Goal: Check status: Check status

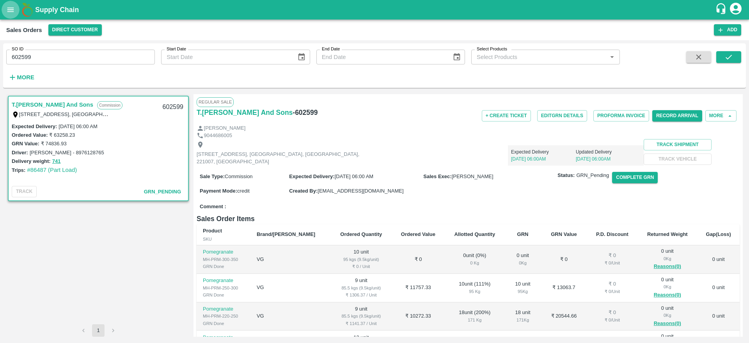
click at [13, 3] on button "open drawer" at bounding box center [11, 10] width 18 height 18
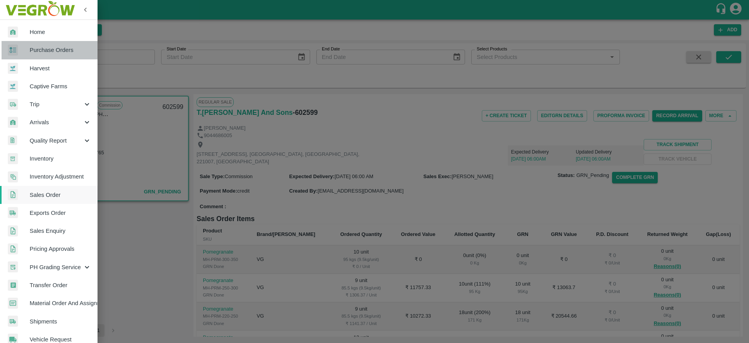
click at [68, 49] on span "Purchase Orders" at bounding box center [61, 50] width 62 height 9
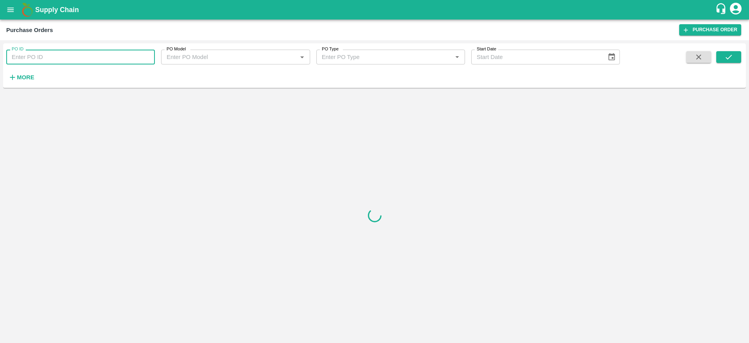
click at [82, 57] on input "PO ID" at bounding box center [80, 57] width 149 height 15
paste input "171302"
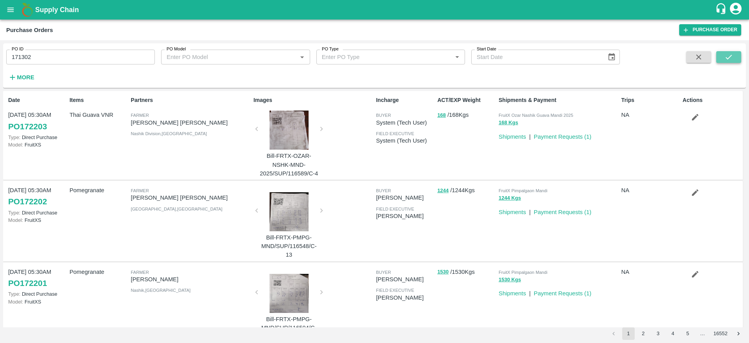
click at [736, 55] on button "submit" at bounding box center [729, 57] width 25 height 12
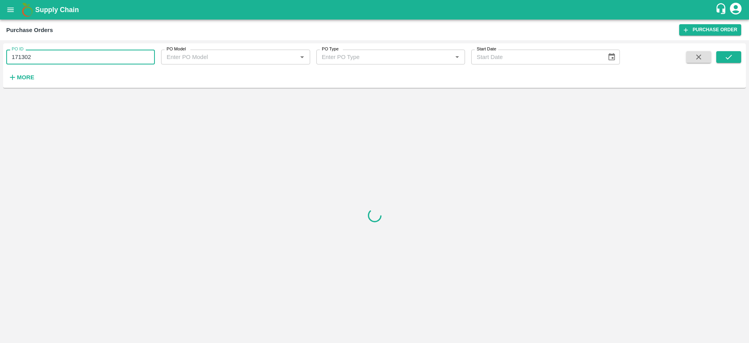
click at [81, 57] on input "171302" at bounding box center [80, 57] width 149 height 15
click at [738, 59] on button "submit" at bounding box center [729, 57] width 25 height 12
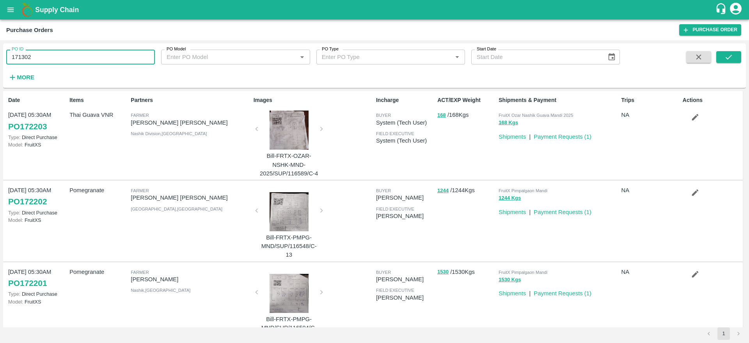
click at [81, 53] on input "171302" at bounding box center [80, 57] width 149 height 15
type input "171302"
click at [722, 57] on button "submit" at bounding box center [729, 57] width 25 height 12
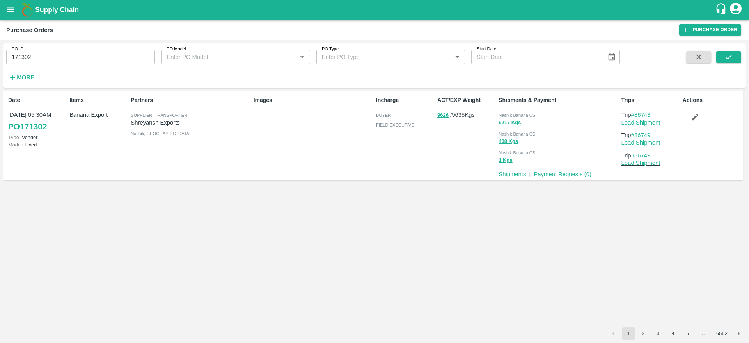
click at [641, 122] on link "Load Shipment" at bounding box center [641, 122] width 39 height 6
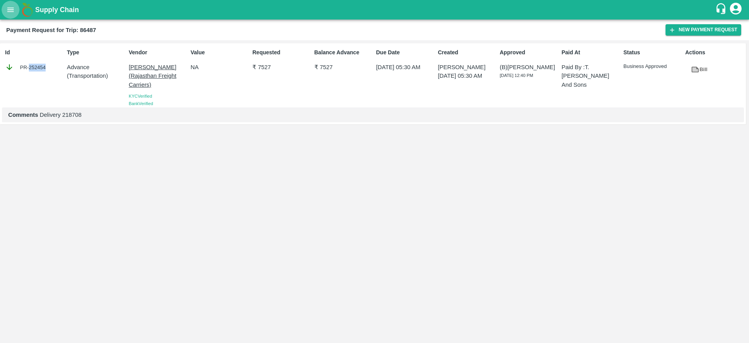
drag, startPoint x: 0, startPoint y: 0, endPoint x: 8, endPoint y: 14, distance: 15.9
click at [8, 14] on icon "open drawer" at bounding box center [10, 9] width 9 height 9
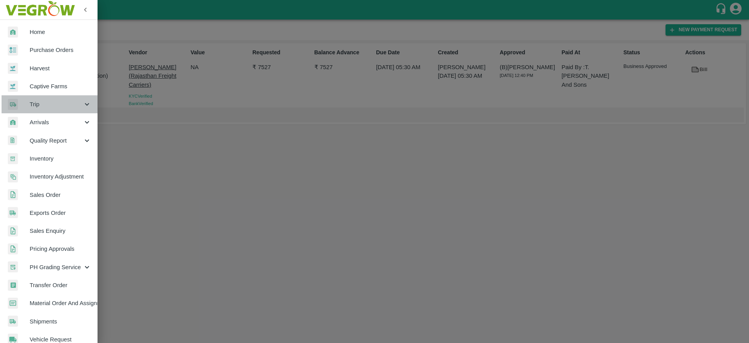
click at [60, 108] on span "Trip" at bounding box center [56, 104] width 53 height 9
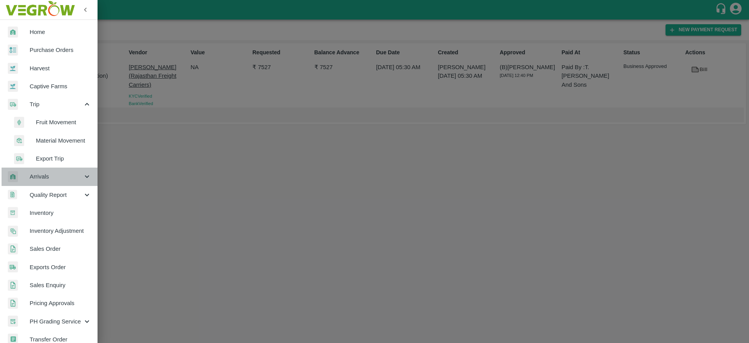
click at [50, 177] on span "Arrivals" at bounding box center [56, 176] width 53 height 9
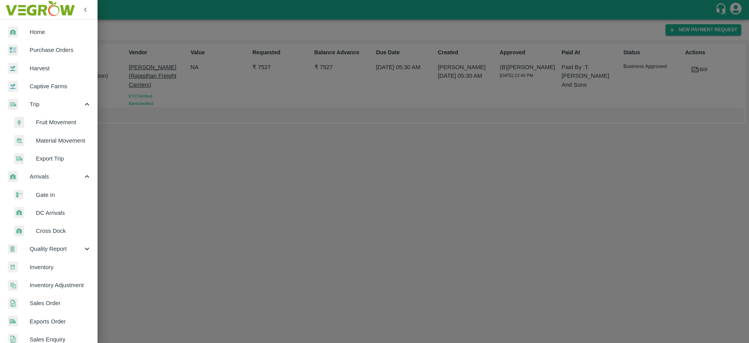
click at [46, 210] on span "DC Arrivals" at bounding box center [63, 212] width 55 height 9
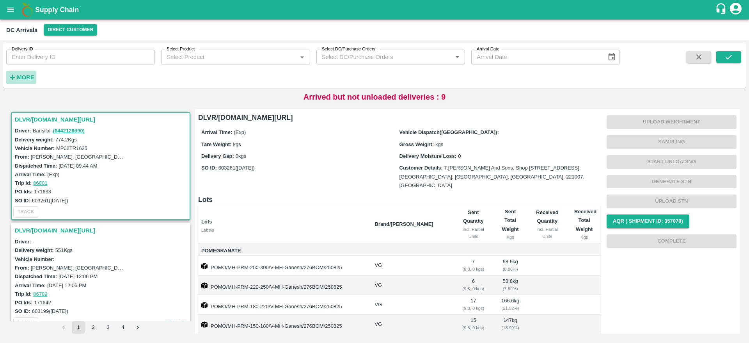
click at [19, 82] on h6 "More" at bounding box center [26, 77] width 18 height 10
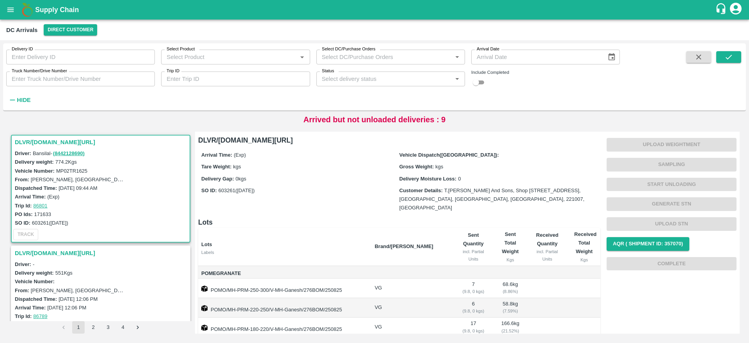
click at [271, 83] on input "Trip ID" at bounding box center [235, 78] width 149 height 15
type input "86479"
click at [485, 85] on input "checkbox" at bounding box center [476, 82] width 28 height 9
checkbox input "true"
click at [736, 59] on button "submit" at bounding box center [729, 57] width 25 height 12
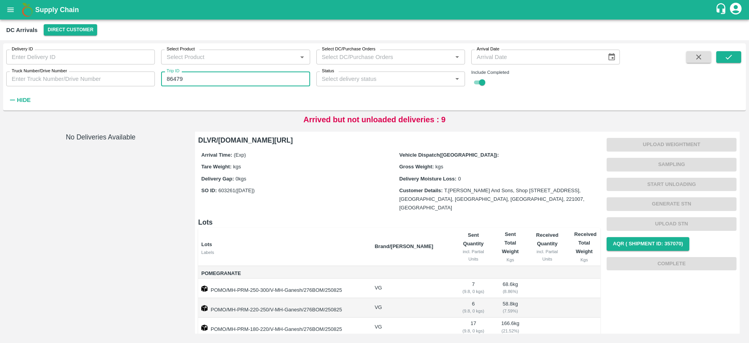
click at [237, 80] on input "86479" at bounding box center [235, 78] width 149 height 15
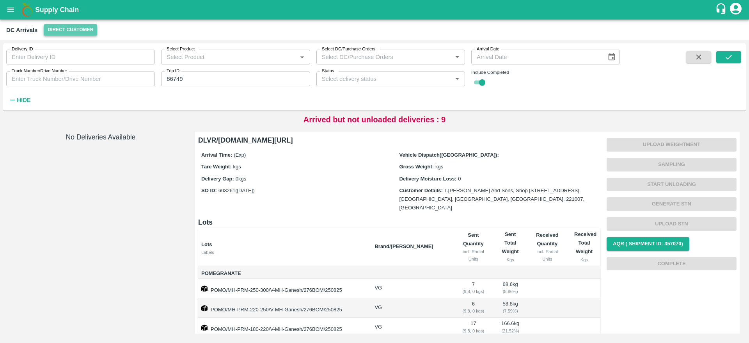
click at [51, 28] on button "Direct Customer" at bounding box center [70, 29] width 53 height 11
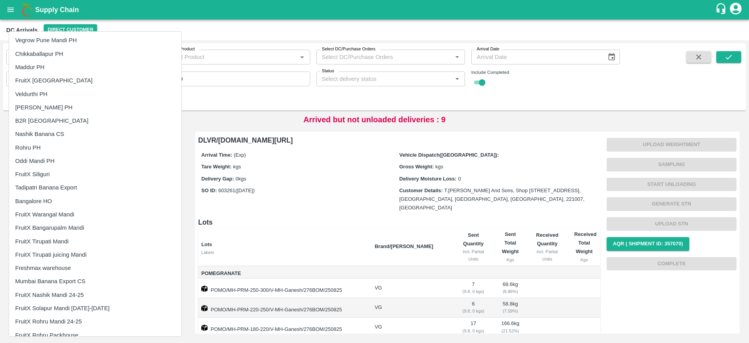
scroll to position [578, 0]
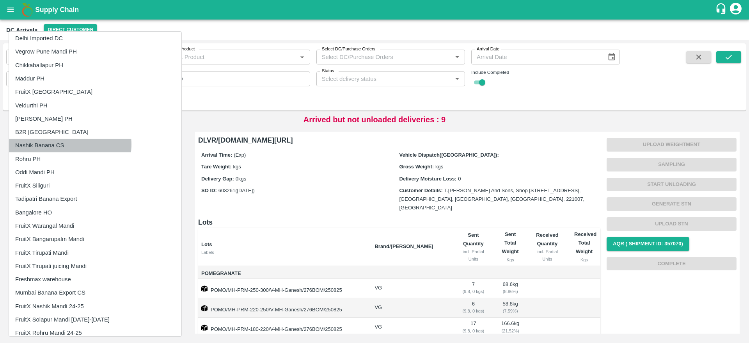
click at [68, 144] on li "Nashik Banana CS" at bounding box center [95, 145] width 173 height 13
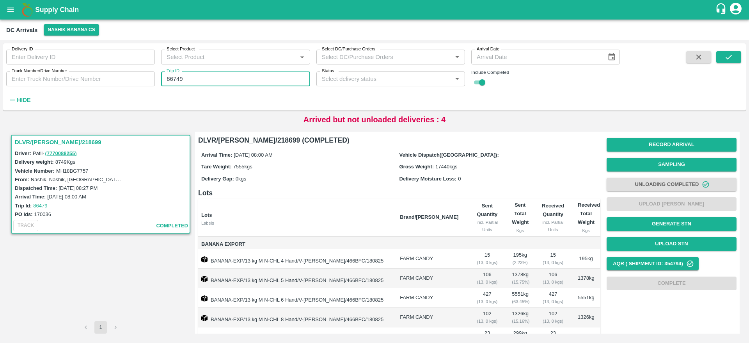
click at [224, 75] on input "86749" at bounding box center [235, 78] width 149 height 15
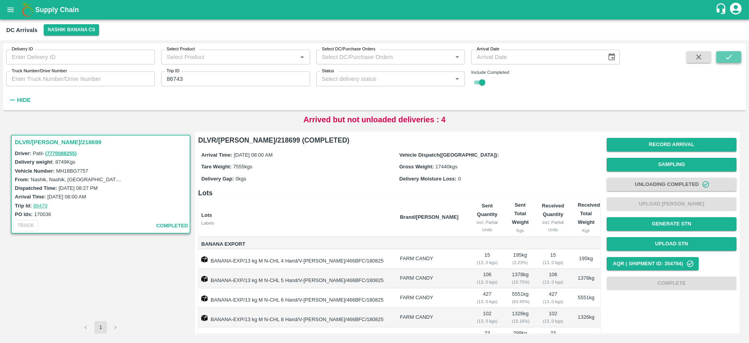
click at [725, 53] on icon "submit" at bounding box center [729, 57] width 9 height 9
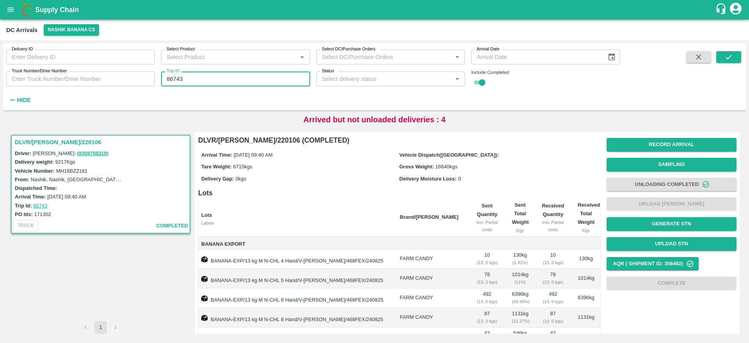
click at [224, 80] on input "86743" at bounding box center [235, 78] width 149 height 15
click at [729, 53] on icon "submit" at bounding box center [729, 57] width 9 height 9
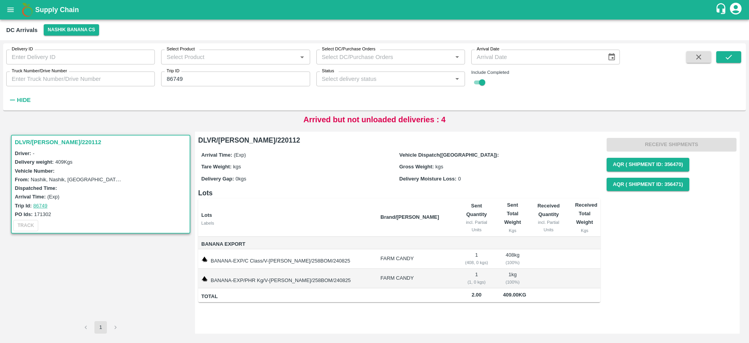
click at [55, 142] on h3 "DLVR/NASH/220112" at bounding box center [102, 142] width 174 height 10
click at [254, 75] on input "86749" at bounding box center [235, 78] width 149 height 15
click at [724, 53] on button "submit" at bounding box center [729, 57] width 25 height 12
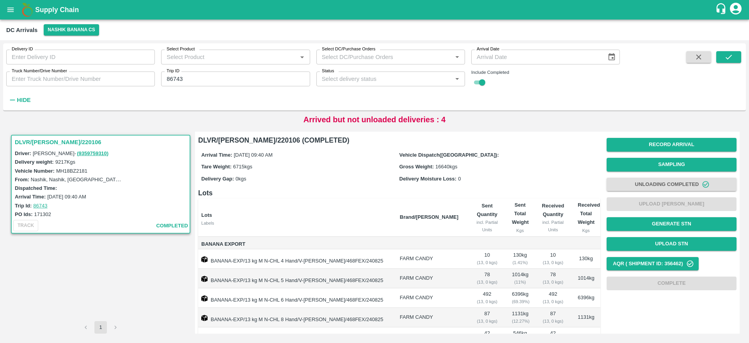
click at [43, 143] on h3 "DLVR/[PERSON_NAME]/220106" at bounding box center [102, 142] width 174 height 10
click at [234, 80] on input "86743" at bounding box center [235, 78] width 149 height 15
type input "86749"
click at [728, 55] on icon "submit" at bounding box center [729, 57] width 9 height 9
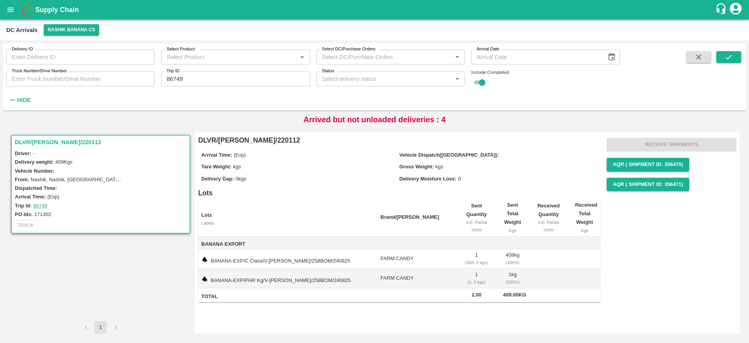
click at [69, 140] on h3 "DLVR/[PERSON_NAME]/220112" at bounding box center [102, 142] width 174 height 10
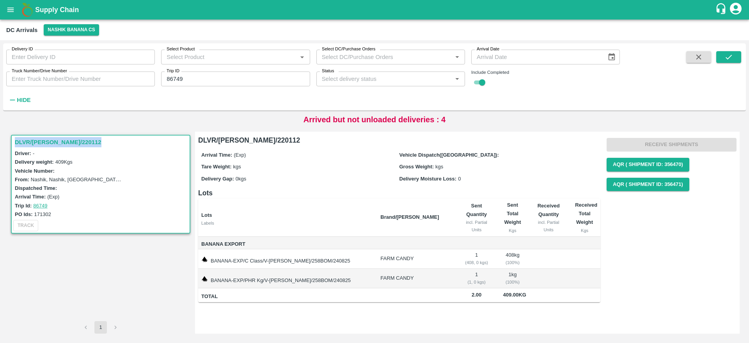
click at [69, 140] on h3 "DLVR/[PERSON_NAME]/220112" at bounding box center [102, 142] width 174 height 10
click at [724, 60] on button "submit" at bounding box center [729, 57] width 25 height 12
click at [71, 144] on h3 "DLVR/[PERSON_NAME]/220112" at bounding box center [102, 142] width 174 height 10
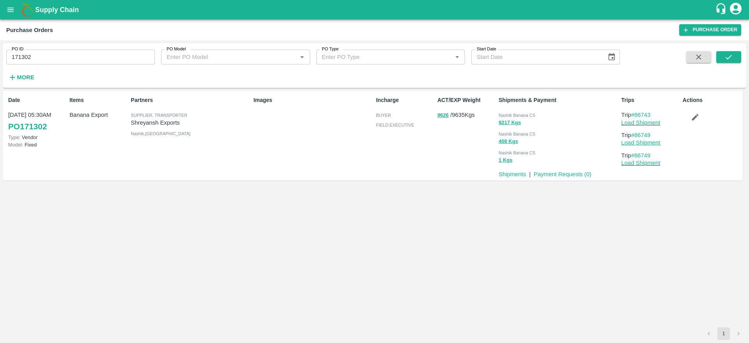
click at [639, 143] on link "Load Shipment" at bounding box center [641, 142] width 39 height 6
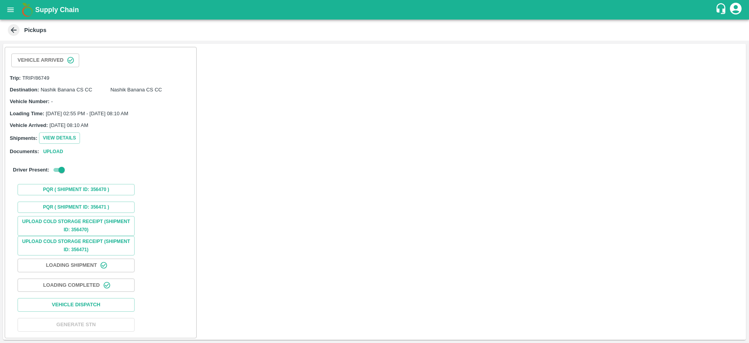
scroll to position [2, 0]
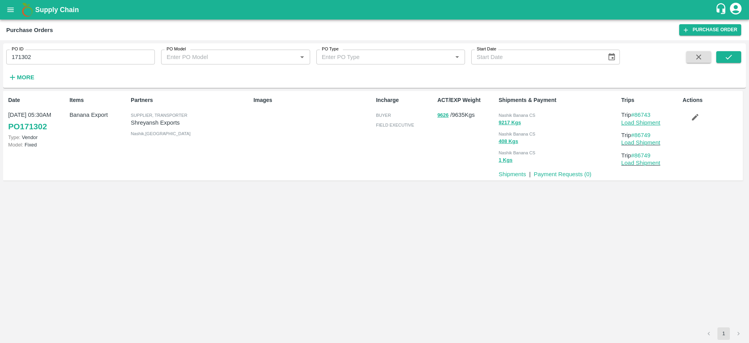
click at [641, 122] on link "Load Shipment" at bounding box center [641, 122] width 39 height 6
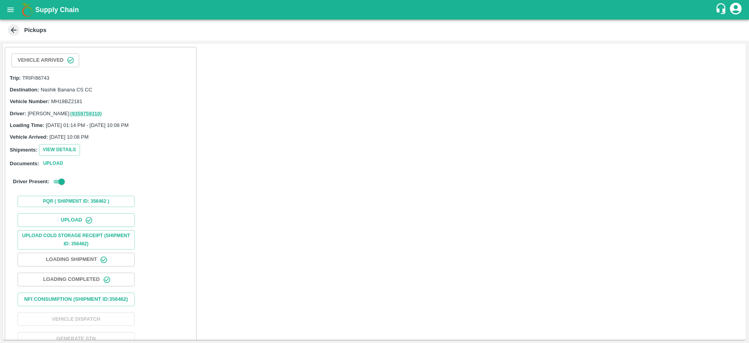
scroll to position [25, 0]
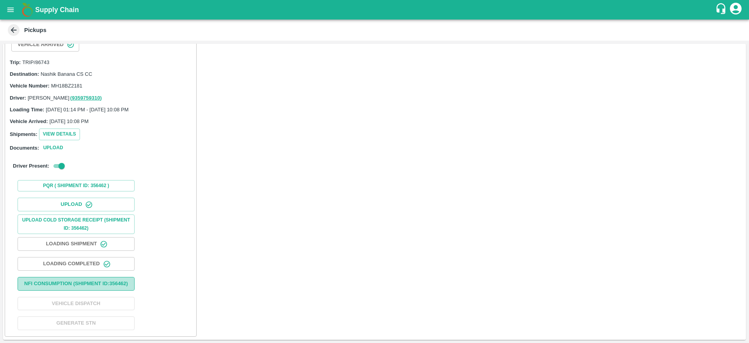
click at [105, 285] on button "Nfi Consumption (SHIPMENT ID: 356462 )" at bounding box center [76, 284] width 117 height 14
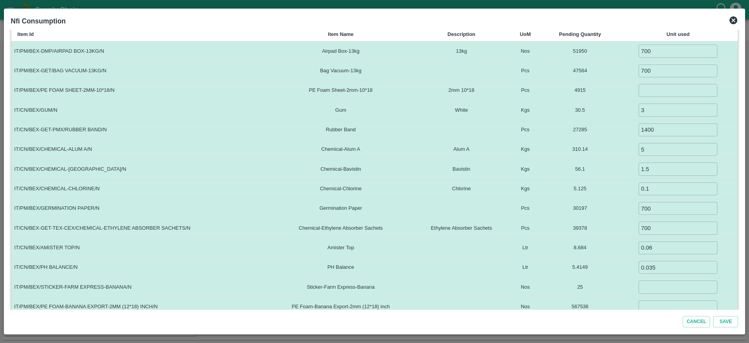
scroll to position [144, 0]
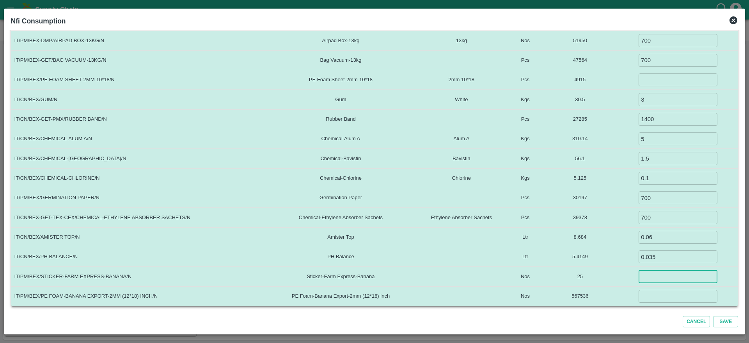
click at [668, 277] on input "number" at bounding box center [678, 276] width 79 height 13
type input "0"
click at [663, 297] on input "number" at bounding box center [678, 296] width 79 height 13
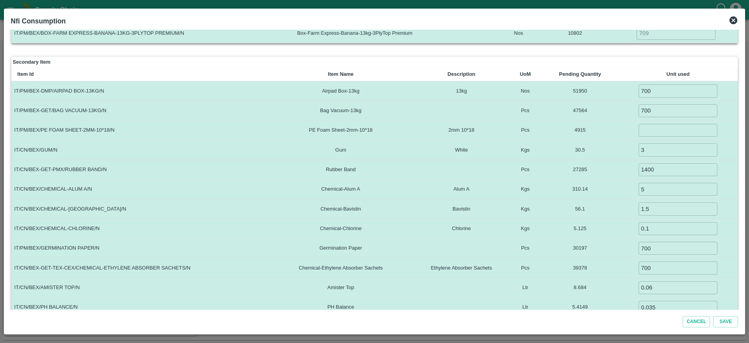
scroll to position [92, 0]
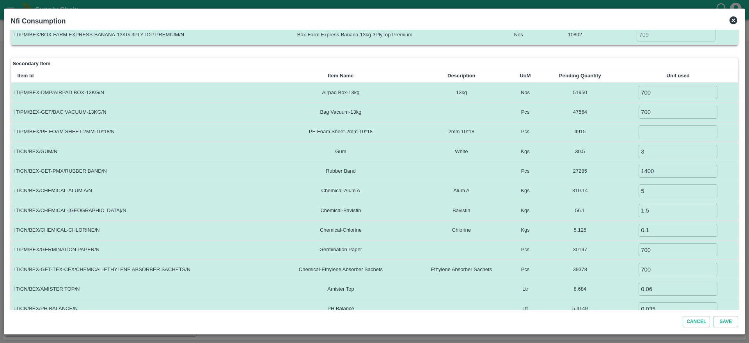
type input "1"
click at [653, 134] on input "number" at bounding box center [678, 131] width 79 height 13
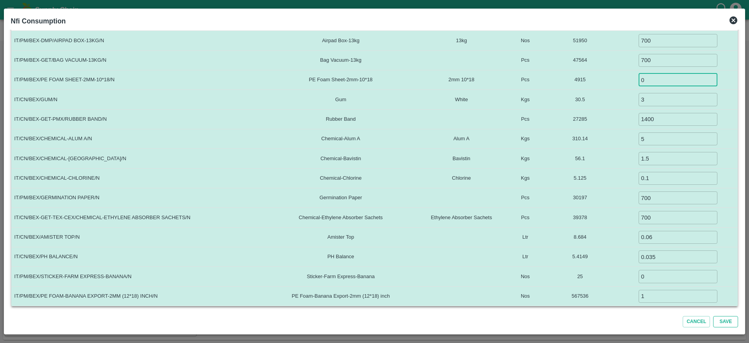
type input "0"
click at [726, 317] on button "Save" at bounding box center [725, 321] width 25 height 11
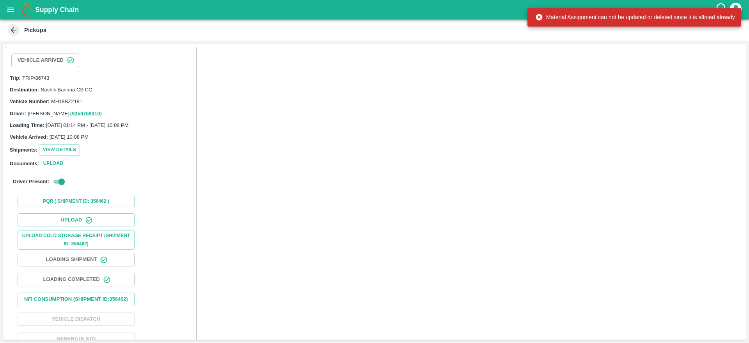
scroll to position [25, 0]
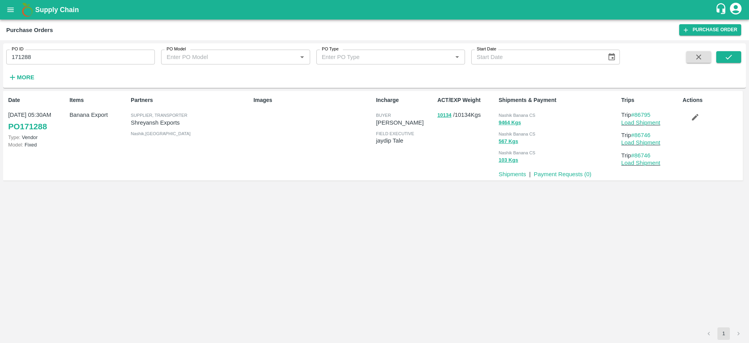
click at [254, 19] on div "Supply Chain" at bounding box center [374, 10] width 749 height 20
click at [14, 8] on icon "open drawer" at bounding box center [10, 9] width 9 height 9
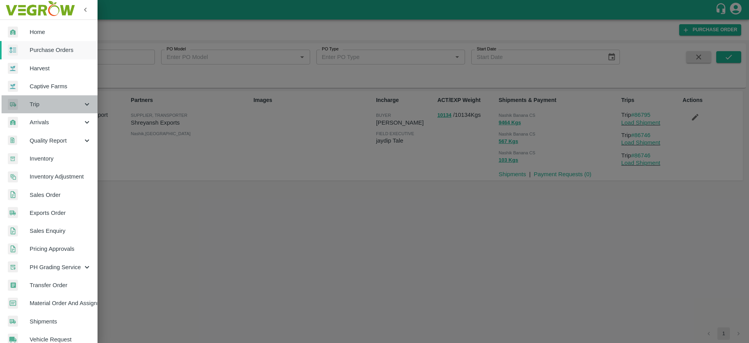
click at [56, 107] on span "Trip" at bounding box center [56, 104] width 53 height 9
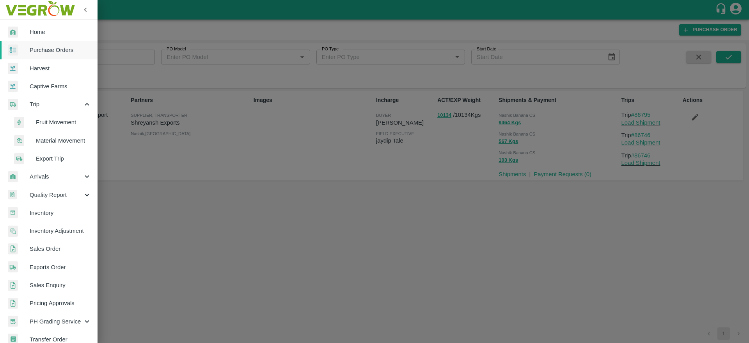
click at [56, 119] on span "Fruit Movement" at bounding box center [63, 122] width 55 height 9
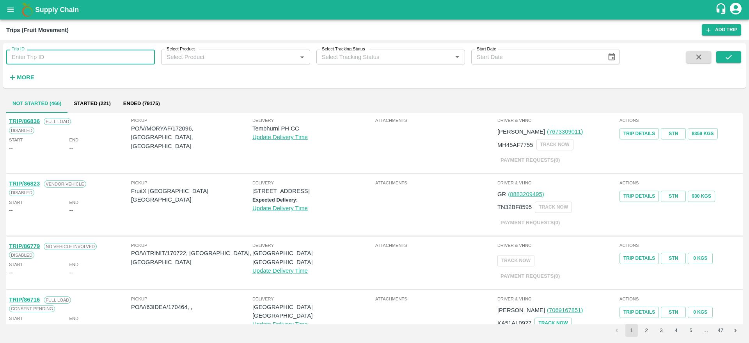
click at [82, 57] on input "Trip ID" at bounding box center [80, 57] width 149 height 15
type input "86749"
click at [737, 62] on button "submit" at bounding box center [729, 57] width 25 height 12
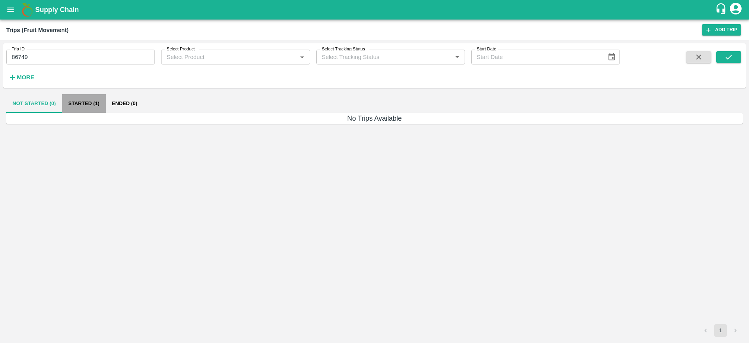
click at [88, 100] on button "Started (1)" at bounding box center [84, 103] width 44 height 19
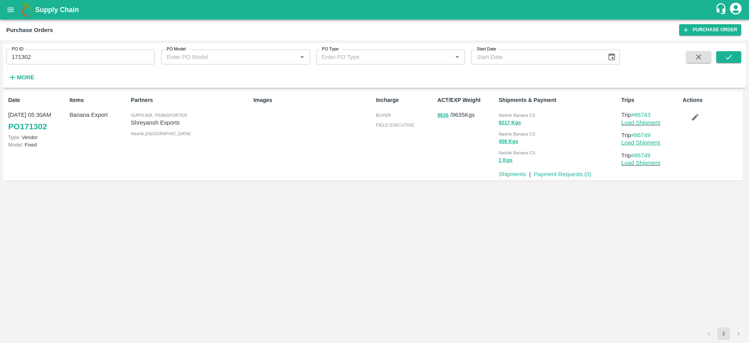
click at [633, 144] on link "Load Shipment" at bounding box center [641, 142] width 39 height 6
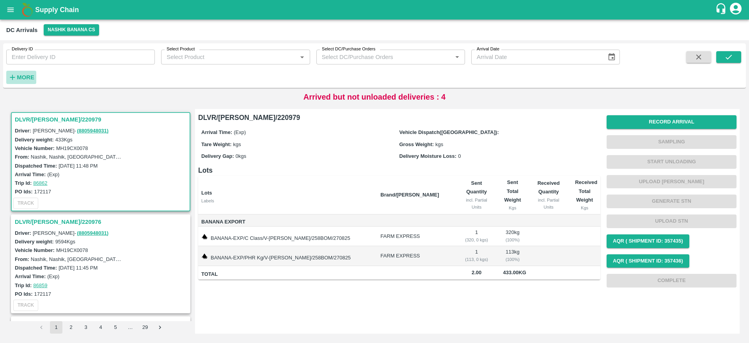
click at [26, 74] on strong "More" at bounding box center [26, 77] width 18 height 6
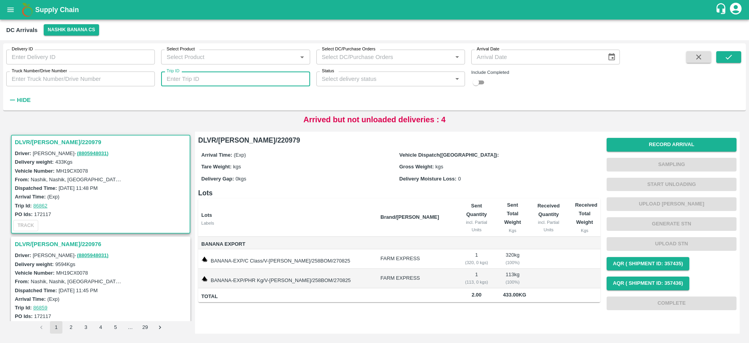
click at [238, 80] on input "Trip ID" at bounding box center [235, 78] width 149 height 15
type input "86479"
click at [480, 83] on input "checkbox" at bounding box center [476, 82] width 28 height 9
checkbox input "true"
click at [737, 57] on button "submit" at bounding box center [729, 57] width 25 height 12
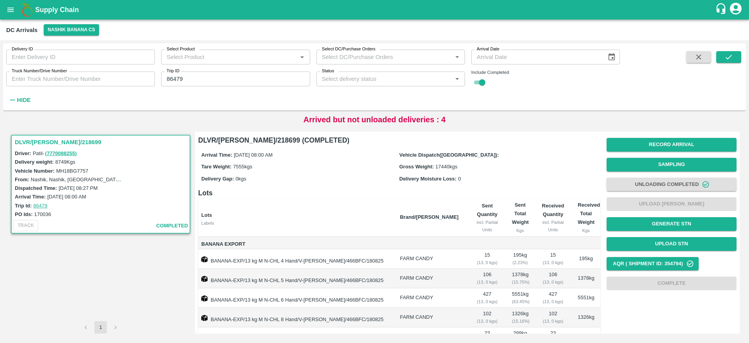
click at [36, 145] on h3 "DLVR/NASH/218699" at bounding box center [102, 142] width 174 height 10
click at [251, 75] on input "86479" at bounding box center [235, 78] width 149 height 15
click at [730, 52] on button "submit" at bounding box center [729, 57] width 25 height 12
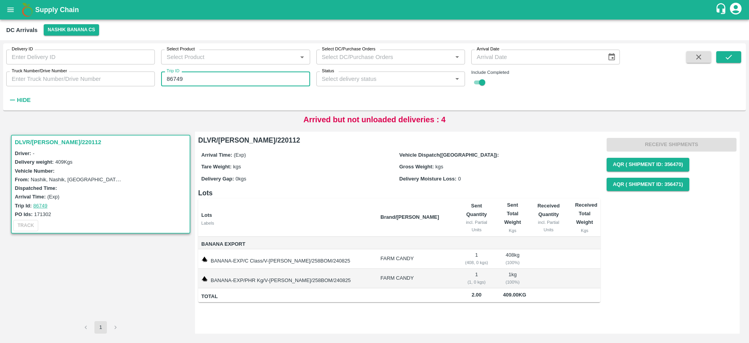
click at [244, 79] on input "86749" at bounding box center [235, 78] width 149 height 15
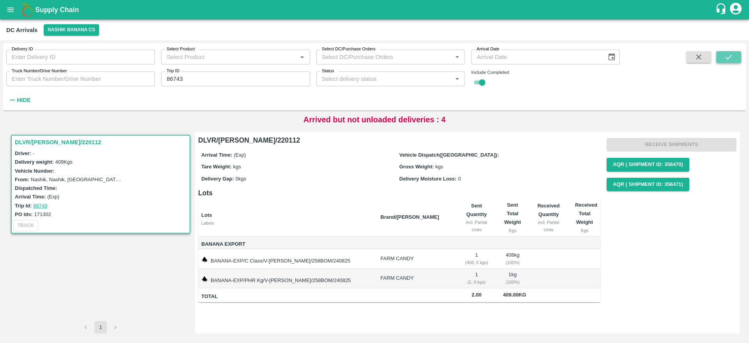
click at [728, 57] on icon "submit" at bounding box center [729, 57] width 9 height 9
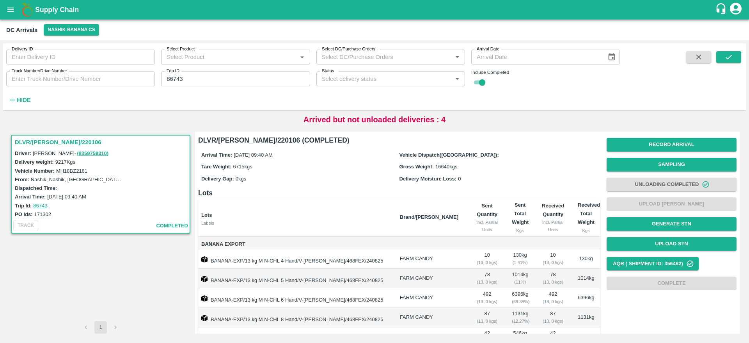
click at [53, 141] on h3 "DLVR/[PERSON_NAME]/220106" at bounding box center [102, 142] width 174 height 10
click at [251, 82] on input "86743" at bounding box center [235, 78] width 149 height 15
click at [725, 51] on button "submit" at bounding box center [729, 57] width 25 height 12
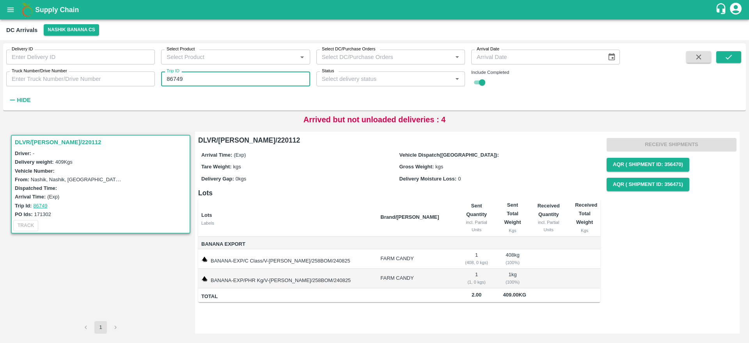
click at [218, 83] on input "86749" at bounding box center [235, 78] width 149 height 15
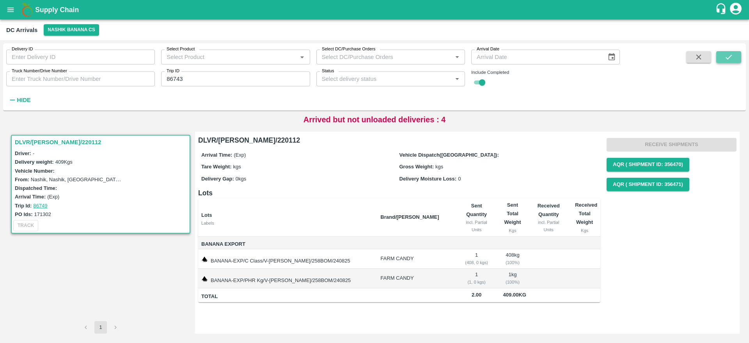
click at [731, 58] on icon "submit" at bounding box center [729, 57] width 9 height 9
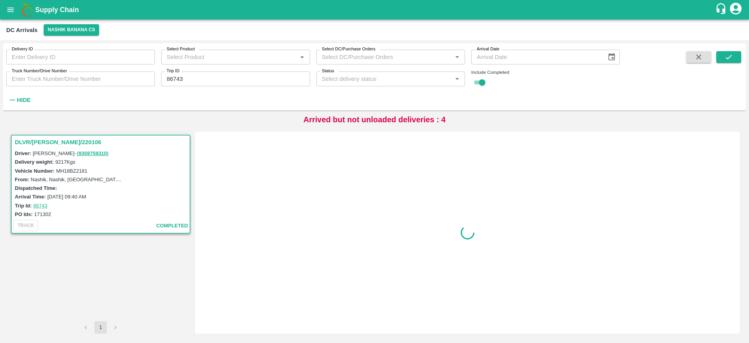
click at [55, 141] on h3 "DLVR/[PERSON_NAME]/220106" at bounding box center [102, 142] width 174 height 10
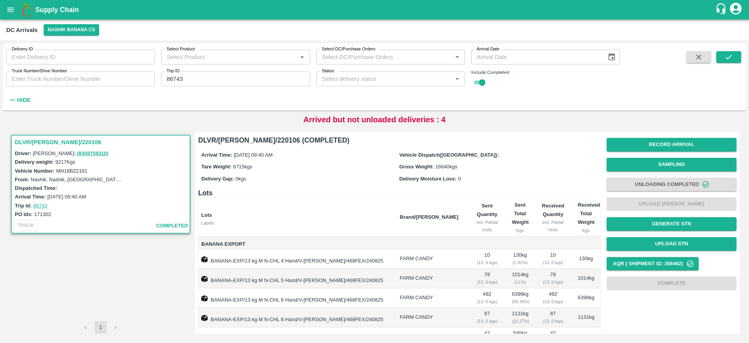
click at [48, 137] on h3 "DLVR/[PERSON_NAME]/220106" at bounding box center [102, 142] width 174 height 10
click at [59, 138] on h3 "DLVR/[PERSON_NAME]/220106" at bounding box center [102, 142] width 174 height 10
drag, startPoint x: 193, startPoint y: 79, endPoint x: 161, endPoint y: 80, distance: 32.0
click at [161, 80] on input "86743" at bounding box center [235, 78] width 149 height 15
click at [233, 83] on input "86743" at bounding box center [235, 78] width 149 height 15
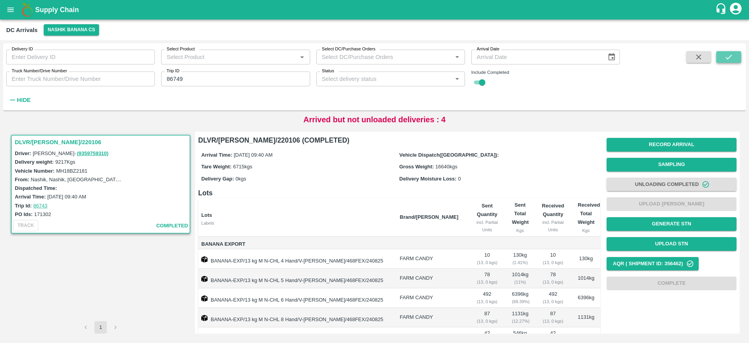
click at [725, 56] on icon "submit" at bounding box center [729, 57] width 9 height 9
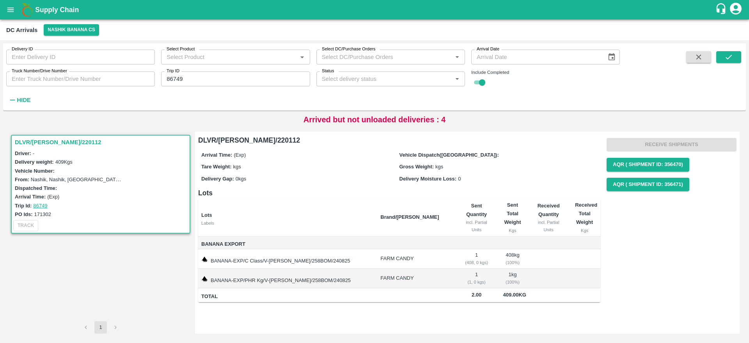
click at [55, 142] on h3 "DLVR/[PERSON_NAME]/220112" at bounding box center [102, 142] width 174 height 10
click at [223, 82] on input "86749" at bounding box center [235, 78] width 149 height 15
type input "86743"
click at [722, 57] on button "submit" at bounding box center [729, 57] width 25 height 12
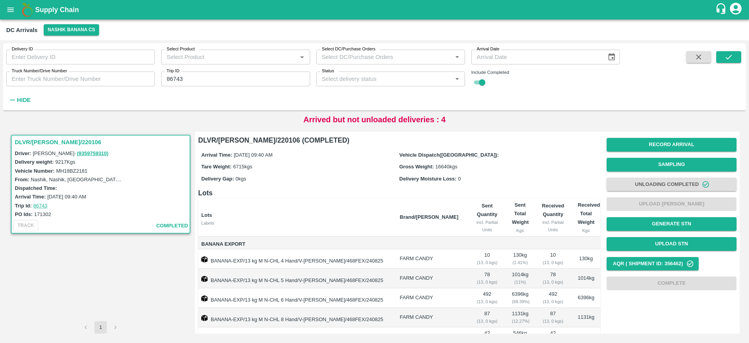
click at [46, 139] on h3 "DLVR/[PERSON_NAME]/220106" at bounding box center [102, 142] width 174 height 10
drag, startPoint x: 240, startPoint y: 139, endPoint x: 261, endPoint y: 139, distance: 20.7
click at [261, 139] on h6 "DLVR/NASH/220106 (COMPLETED)" at bounding box center [399, 140] width 402 height 11
copy h6 "220106"
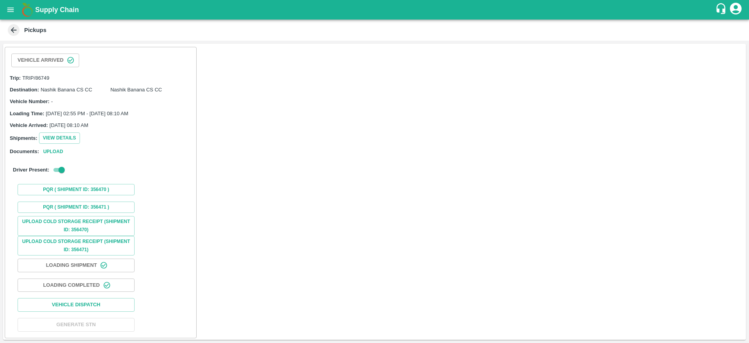
scroll to position [2, 0]
click at [95, 306] on button "Vehicle Dispatch" at bounding box center [76, 303] width 117 height 14
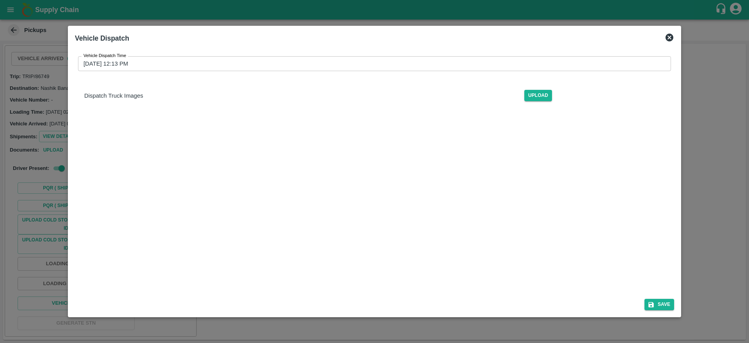
click at [712, 277] on div at bounding box center [374, 171] width 749 height 343
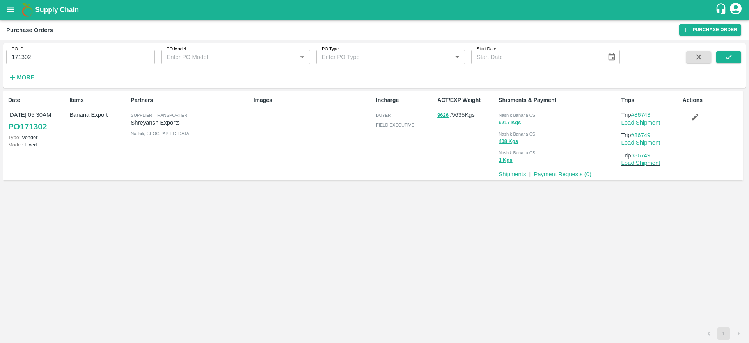
click at [649, 123] on link "Load Shipment" at bounding box center [641, 122] width 39 height 6
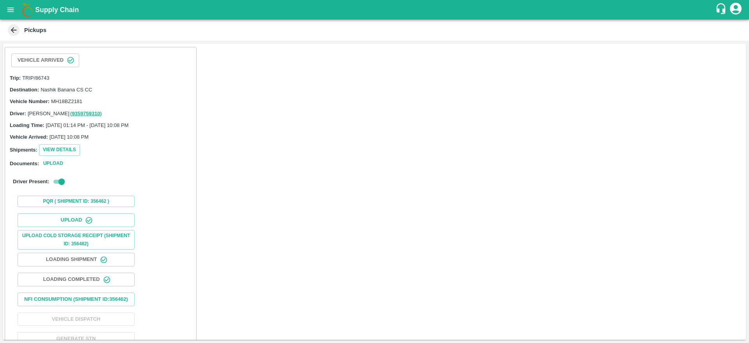
scroll to position [25, 0]
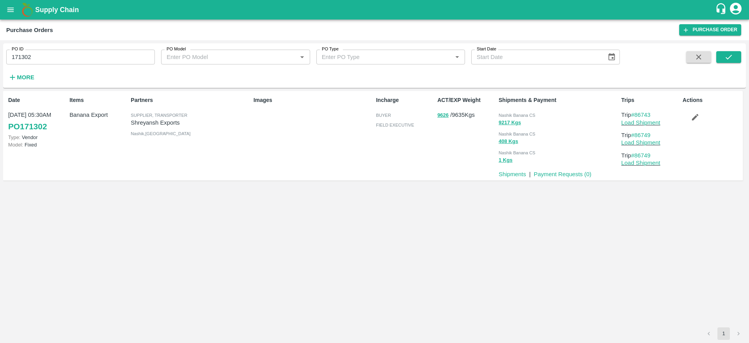
click at [647, 126] on p "Load Shipment" at bounding box center [651, 122] width 58 height 9
click at [651, 125] on link "Load Shipment" at bounding box center [641, 122] width 39 height 6
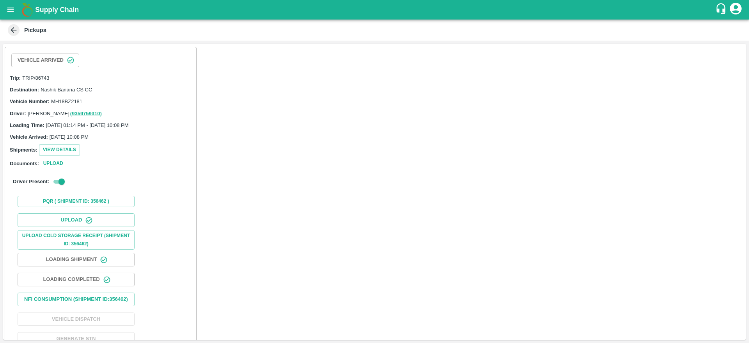
scroll to position [25, 0]
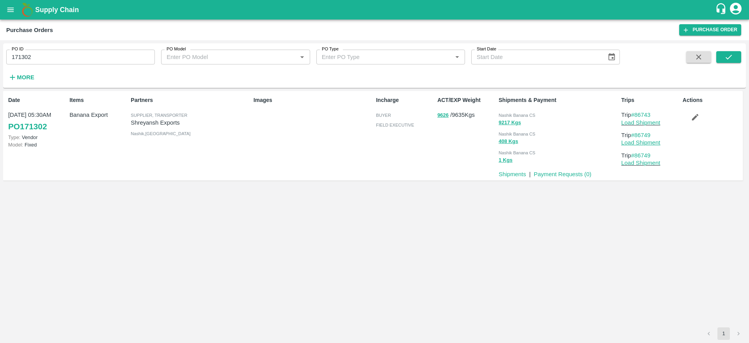
click at [636, 140] on link "Load Shipment" at bounding box center [641, 142] width 39 height 6
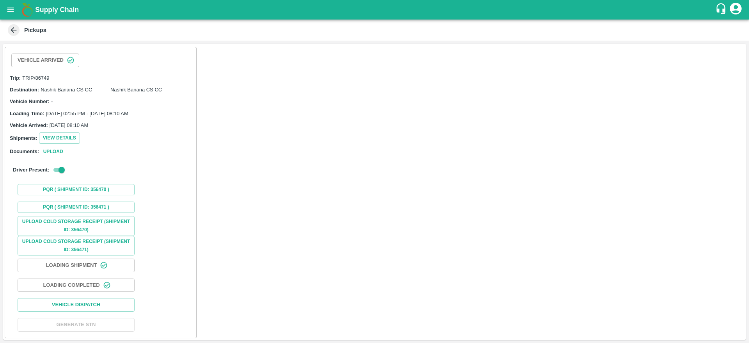
scroll to position [2, 0]
click at [102, 305] on button "Vehicle Dispatch" at bounding box center [76, 303] width 117 height 14
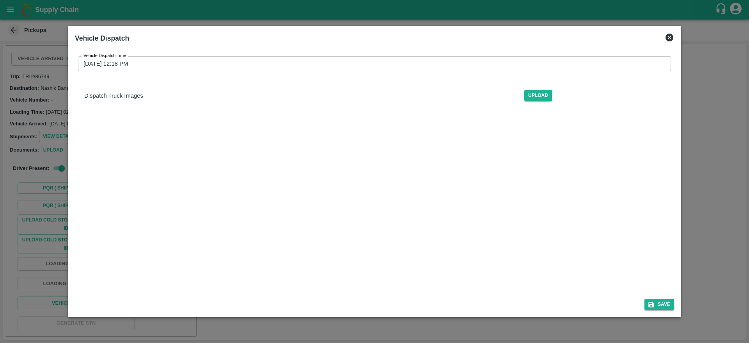
click at [39, 243] on div at bounding box center [374, 171] width 749 height 343
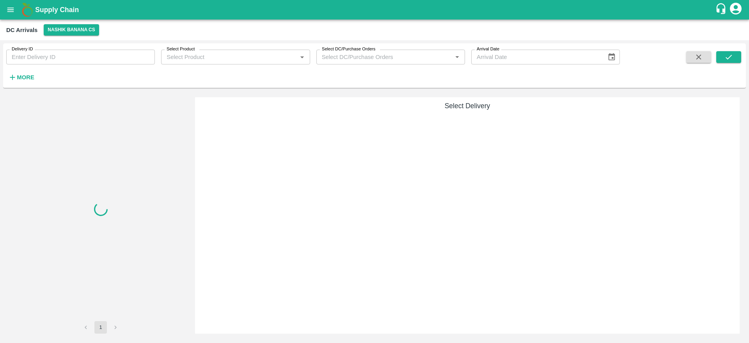
click at [28, 82] on h6 "More" at bounding box center [26, 77] width 18 height 10
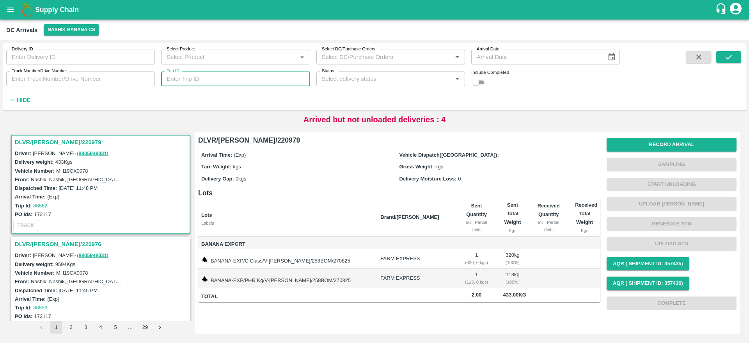
click at [205, 75] on input "Trip ID" at bounding box center [235, 78] width 149 height 15
click at [726, 57] on icon "submit" at bounding box center [729, 57] width 9 height 9
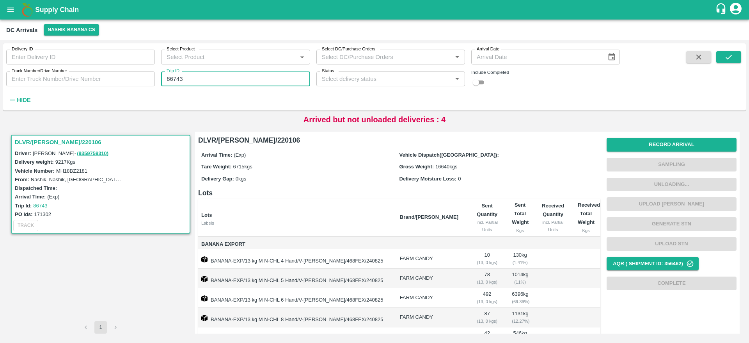
click at [233, 78] on input "86743" at bounding box center [235, 78] width 149 height 15
type input "86749"
click at [727, 53] on icon "submit" at bounding box center [729, 57] width 9 height 9
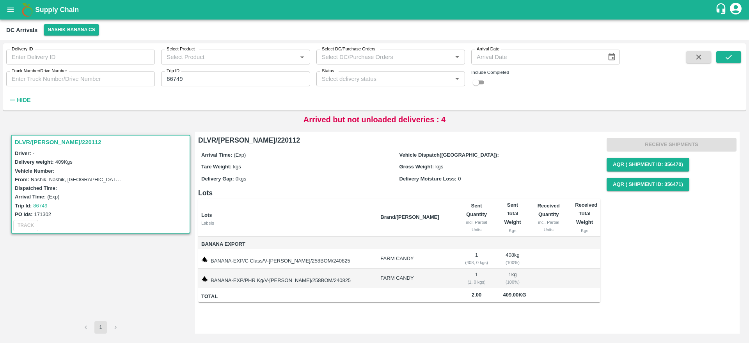
click at [46, 139] on h3 "DLVR/[PERSON_NAME]/220112" at bounding box center [102, 142] width 174 height 10
